Goal: Transaction & Acquisition: Book appointment/travel/reservation

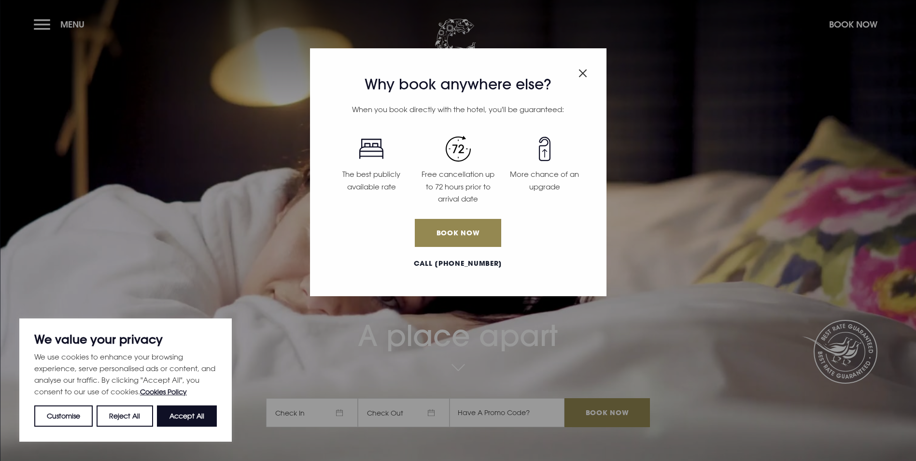
click at [45, 25] on div "Why book anywhere else? When you book directly with the hotel, you'll be guaran…" at bounding box center [458, 230] width 916 height 461
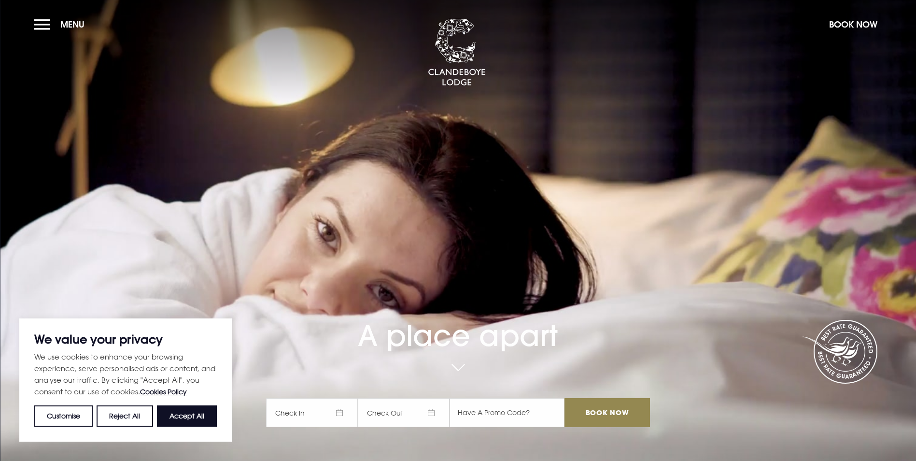
click at [45, 25] on button "Menu" at bounding box center [62, 24] width 56 height 21
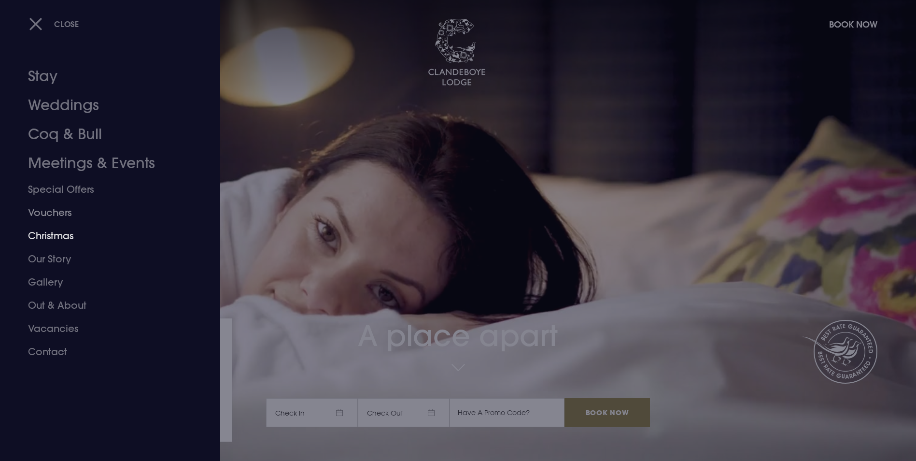
click at [60, 239] on link "Christmas" at bounding box center [104, 235] width 153 height 23
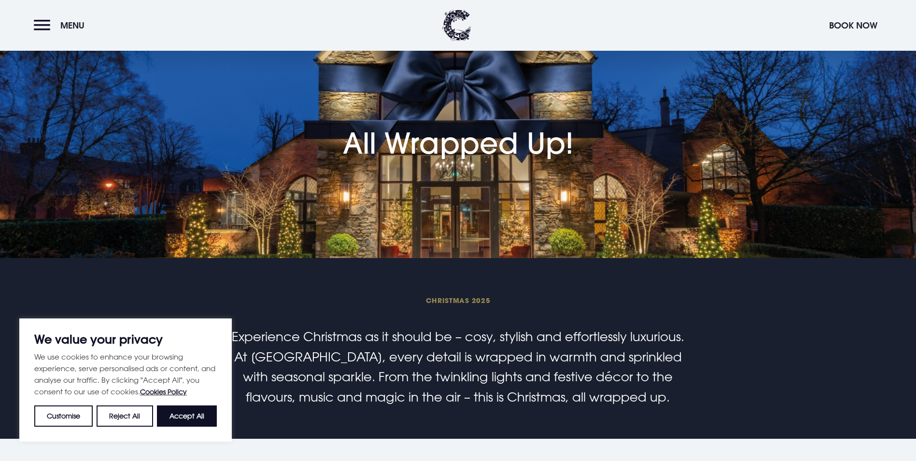
scroll to position [48, 0]
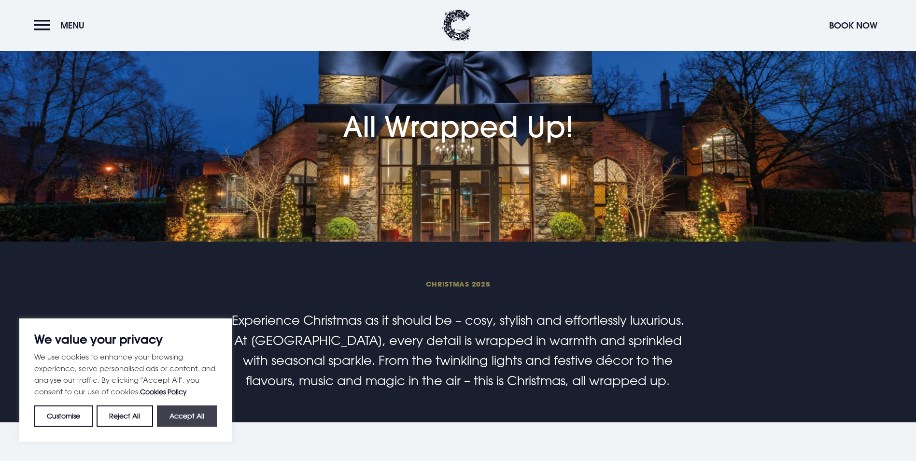
click at [193, 418] on button "Accept All" at bounding box center [187, 415] width 60 height 21
checkbox input "true"
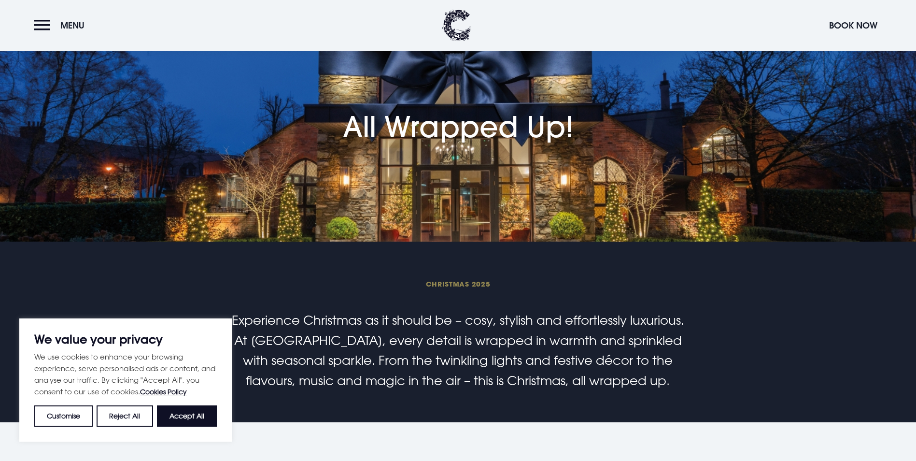
checkbox input "true"
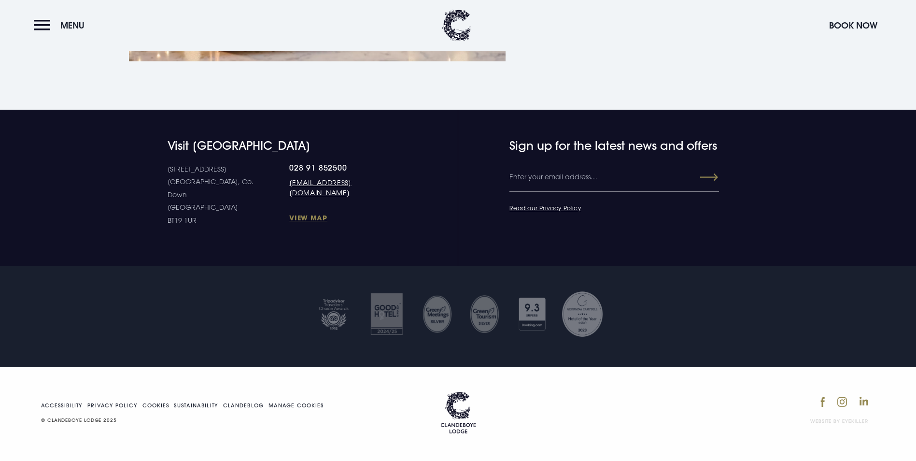
scroll to position [2259, 0]
